Goal: Information Seeking & Learning: Learn about a topic

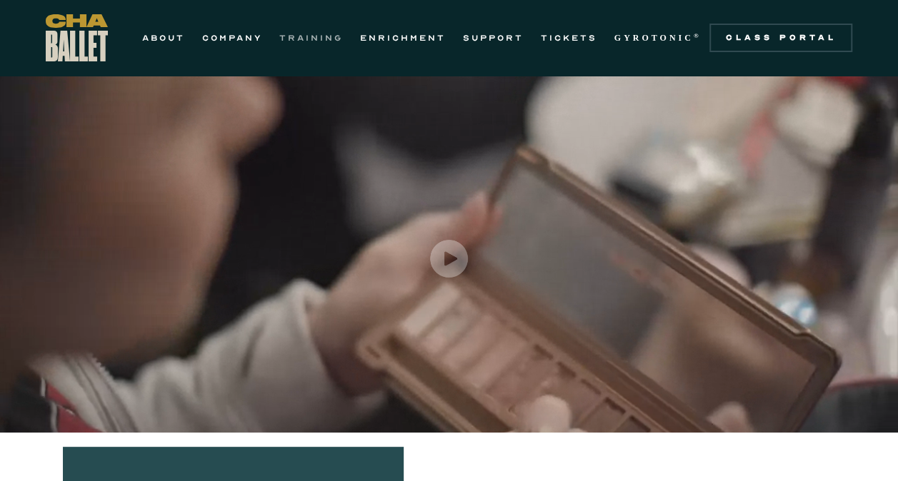
click at [321, 35] on link "TRAINING" at bounding box center [311, 37] width 64 height 17
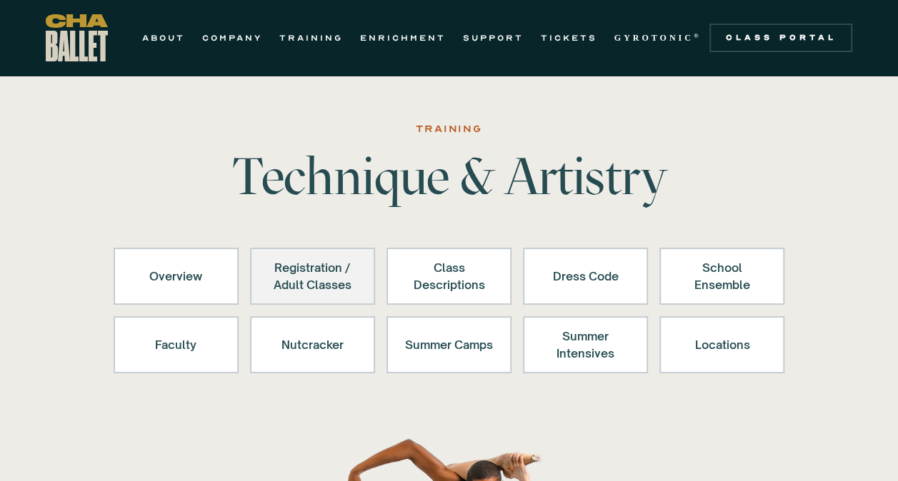
click at [320, 284] on div "Registration / Adult Classes" at bounding box center [313, 276] width 88 height 34
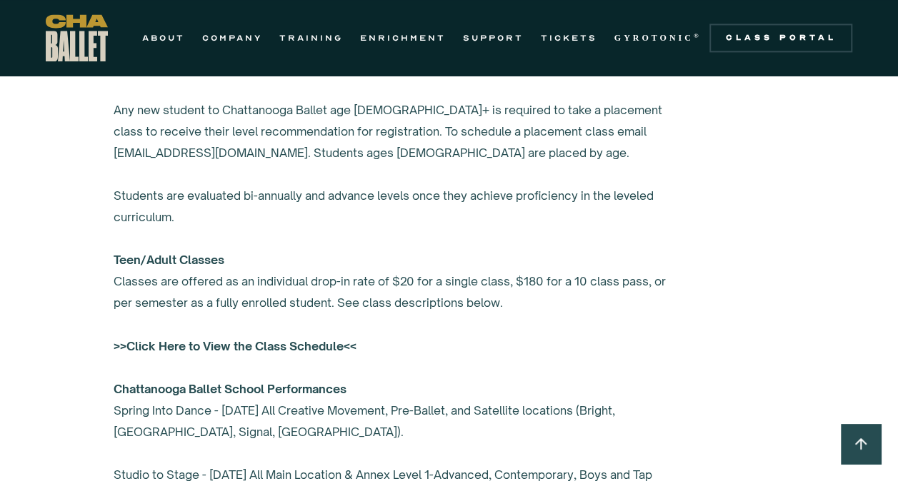
scroll to position [1025, 0]
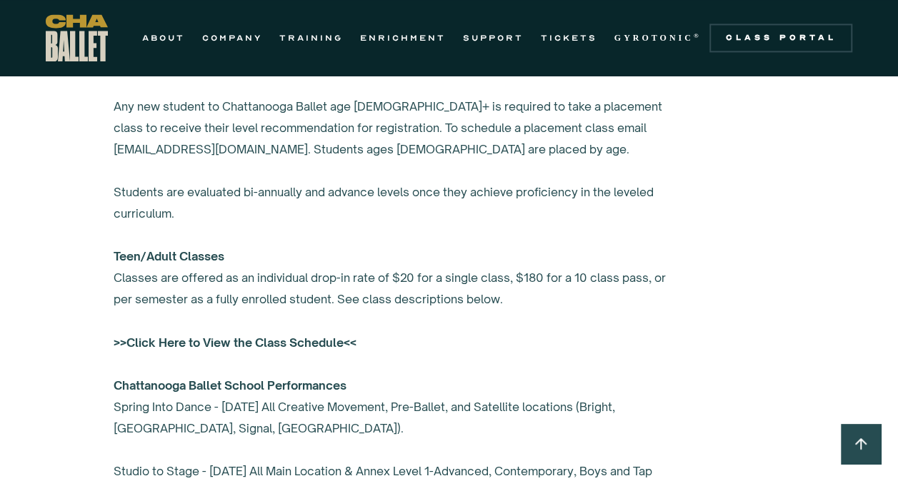
click at [264, 337] on strong ">>Click Here to View the Class Schedule<<" at bounding box center [235, 342] width 243 height 14
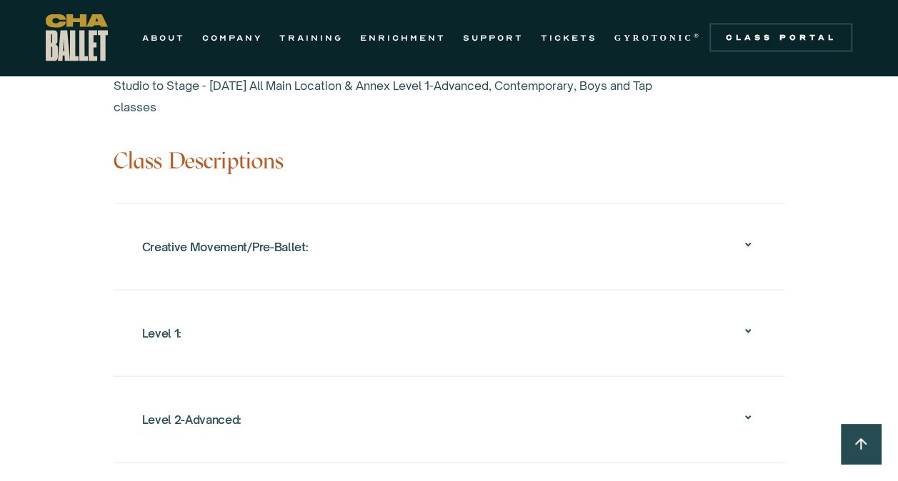
scroll to position [1830, 0]
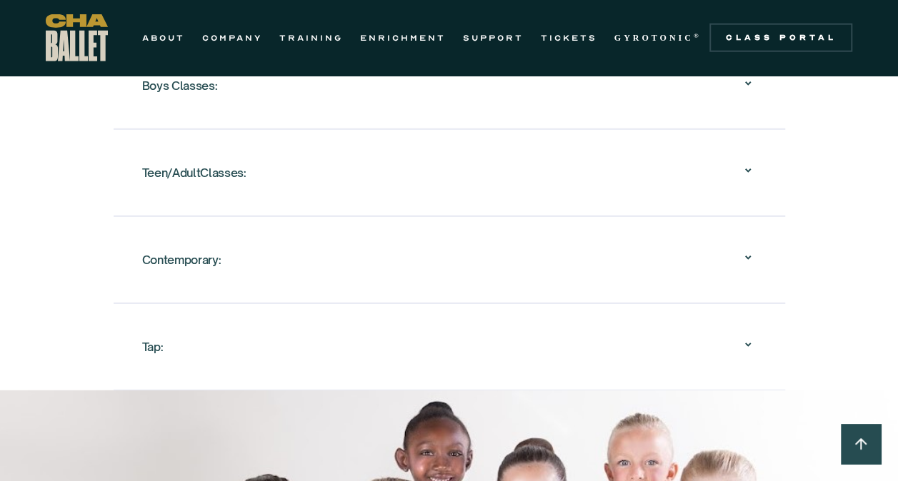
click at [153, 343] on div "Tap:" at bounding box center [152, 347] width 21 height 26
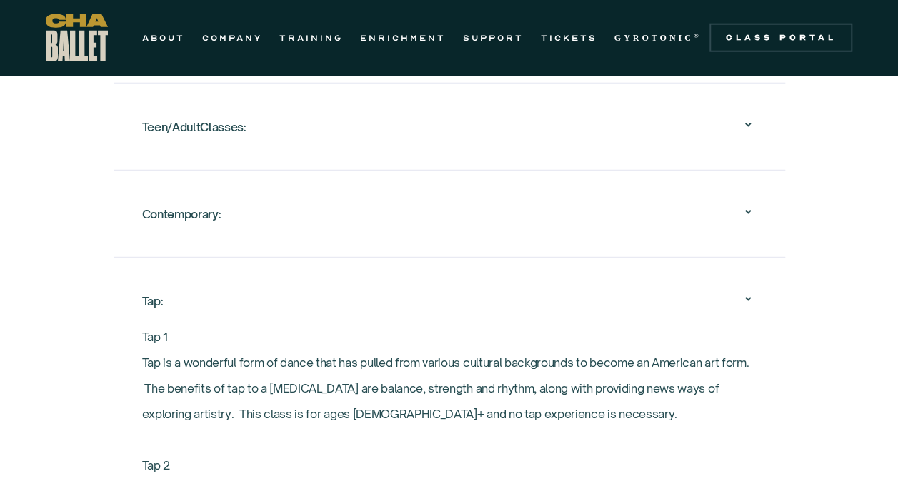
scroll to position [1773, 0]
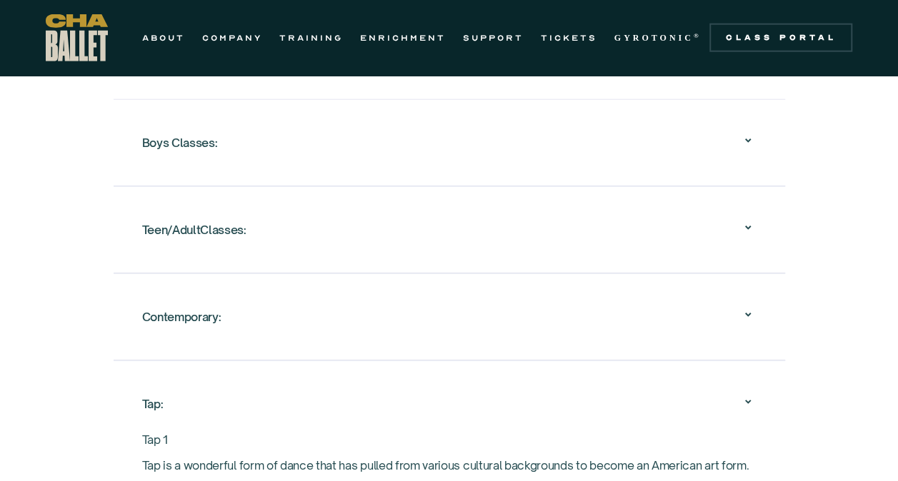
click at [209, 219] on div "Teen/AdultClasses:" at bounding box center [194, 230] width 104 height 26
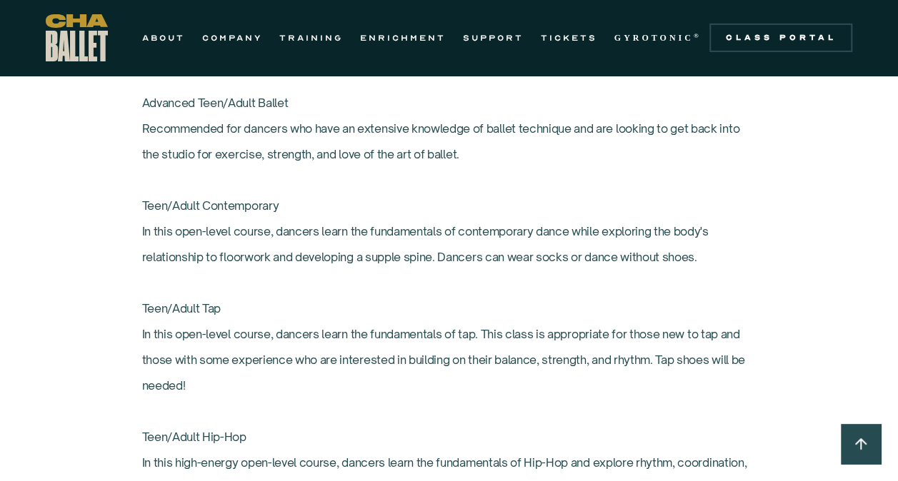
scroll to position [2402, 0]
